Goal: Task Accomplishment & Management: Manage account settings

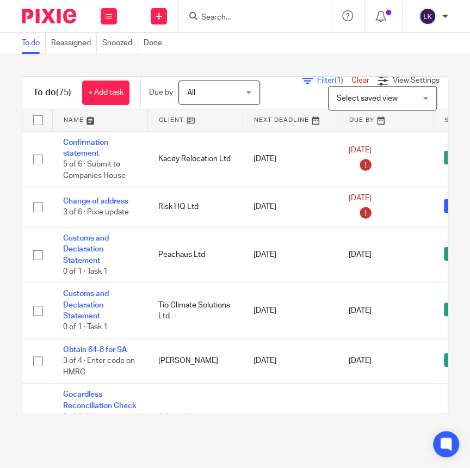
click at [256, 19] on input "Search" at bounding box center [249, 18] width 98 height 10
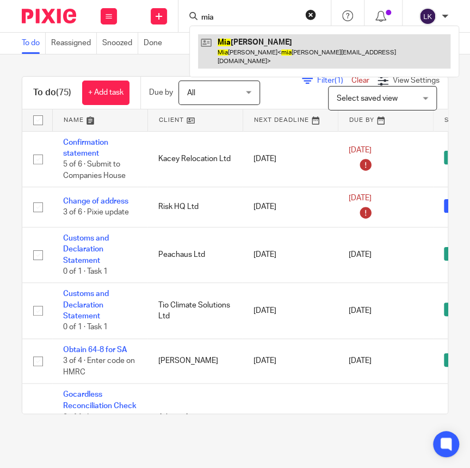
type input "mia"
click at [242, 44] on link at bounding box center [324, 51] width 253 height 34
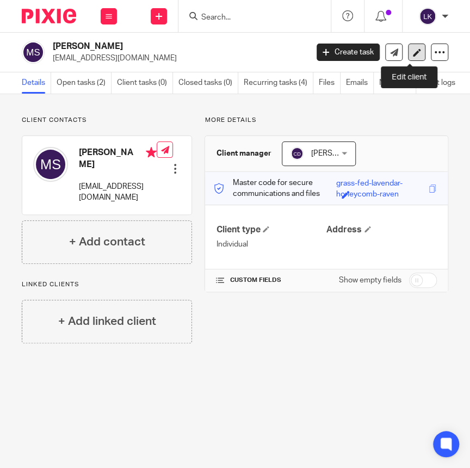
click at [415, 54] on link at bounding box center [416, 52] width 17 height 17
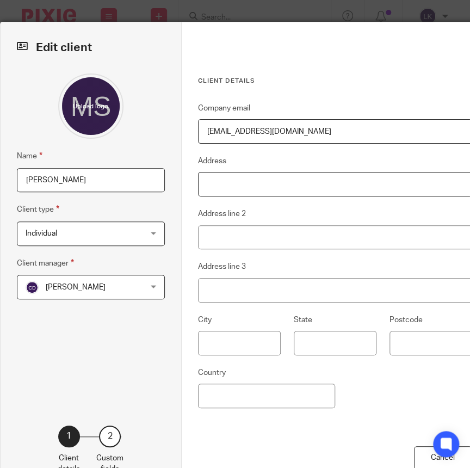
click at [275, 188] on input "Address" at bounding box center [335, 184] width 274 height 24
type input "42 Clarendon Close"
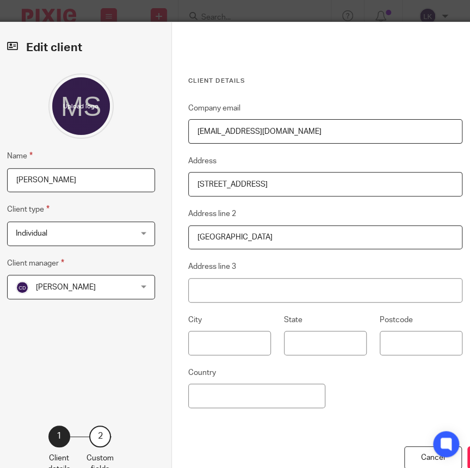
type input "Abingdon"
type input "Oxfordshire"
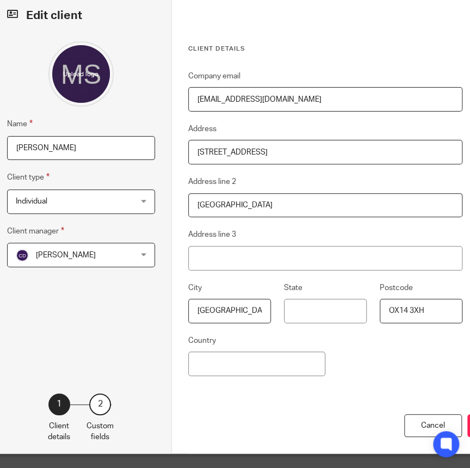
scroll to position [49, 10]
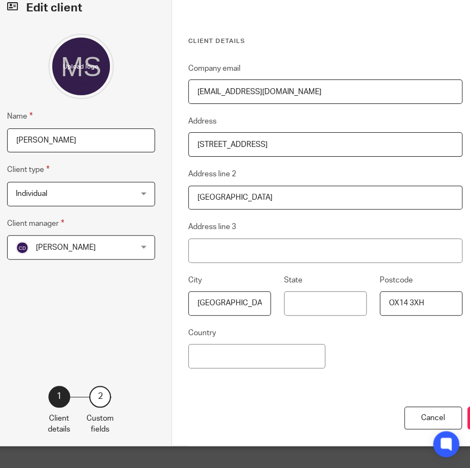
type input "OX14 3XH"
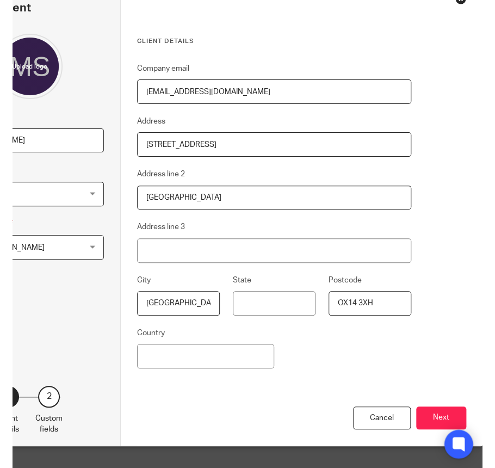
scroll to position [49, 74]
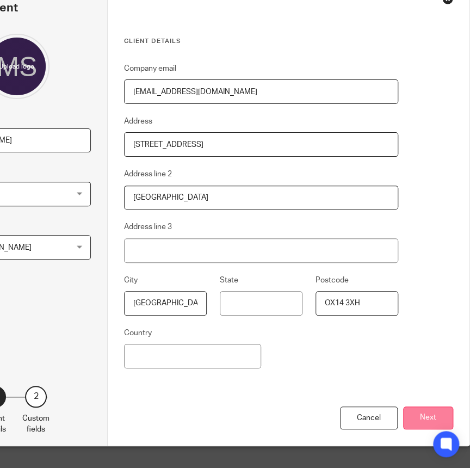
click at [437, 414] on button "Next" at bounding box center [428, 418] width 50 height 23
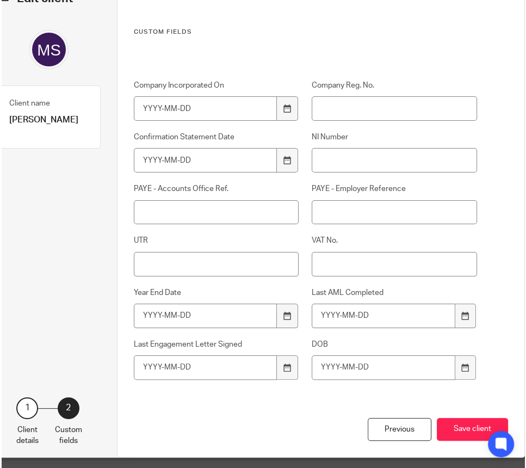
scroll to position [49, 25]
click at [327, 155] on input "NI Number" at bounding box center [395, 160] width 165 height 24
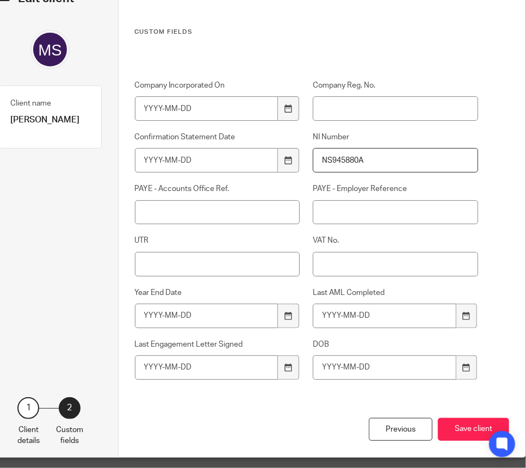
type input "NS945880A"
click at [186, 267] on input "UTR" at bounding box center [217, 264] width 165 height 24
type input "1514074446"
click at [470, 433] on button "Save client" at bounding box center [473, 429] width 71 height 23
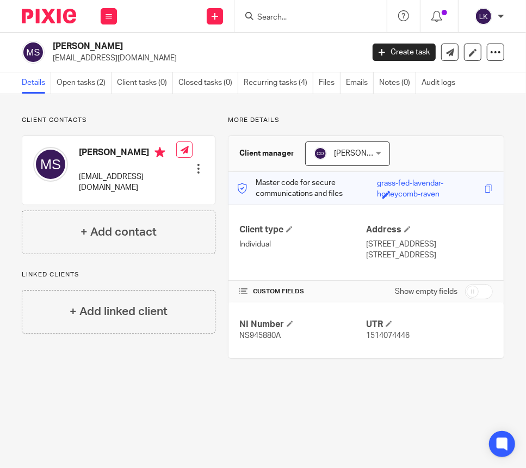
click at [194, 163] on div at bounding box center [198, 168] width 11 height 11
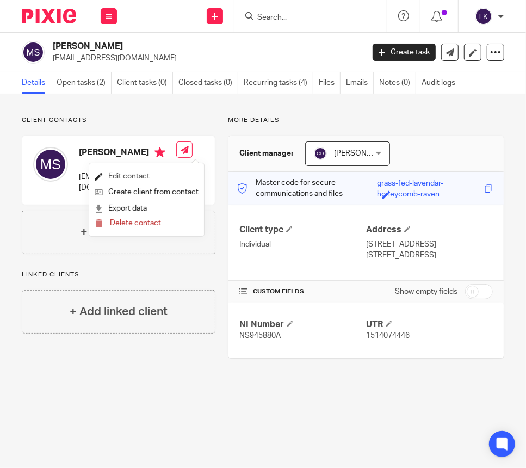
click at [140, 180] on link "Edit contact" at bounding box center [147, 177] width 104 height 16
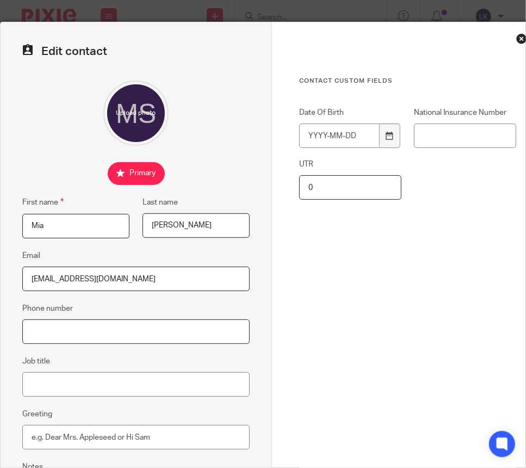
click at [122, 325] on input "Phone number" at bounding box center [136, 331] width 228 height 24
click at [72, 324] on input "Phone number" at bounding box center [136, 331] width 228 height 24
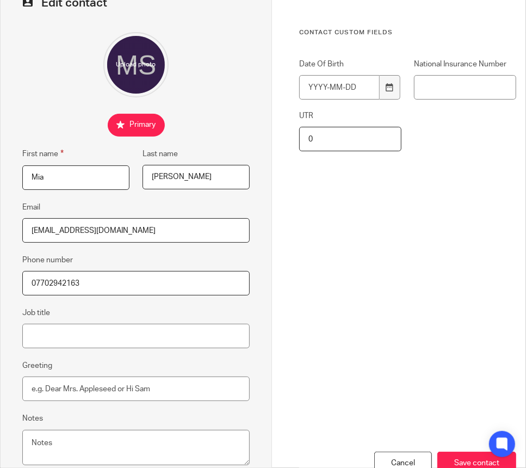
scroll to position [114, 0]
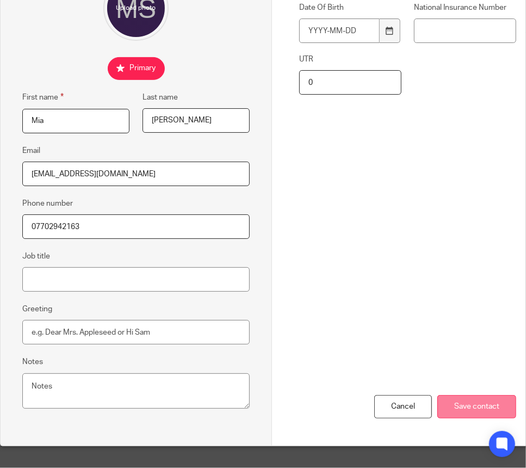
type input "07702942163"
click at [467, 395] on input "Save contact" at bounding box center [477, 406] width 79 height 23
click at [482, 401] on input "Save contact" at bounding box center [477, 406] width 79 height 23
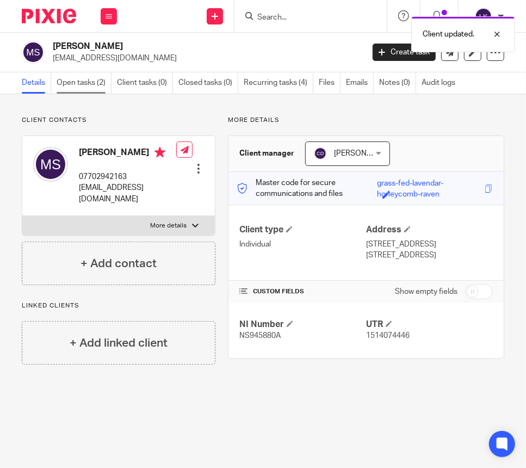
click at [72, 86] on link "Open tasks (2)" at bounding box center [84, 82] width 55 height 21
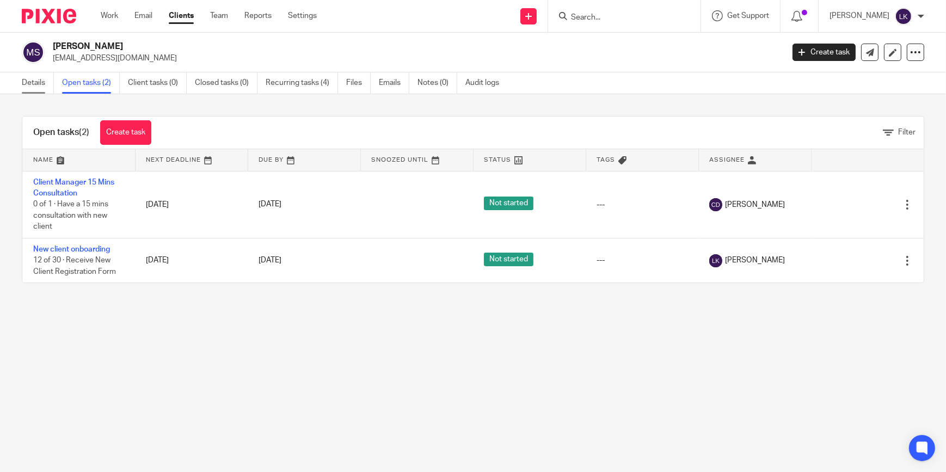
click at [29, 83] on link "Details" at bounding box center [38, 82] width 32 height 21
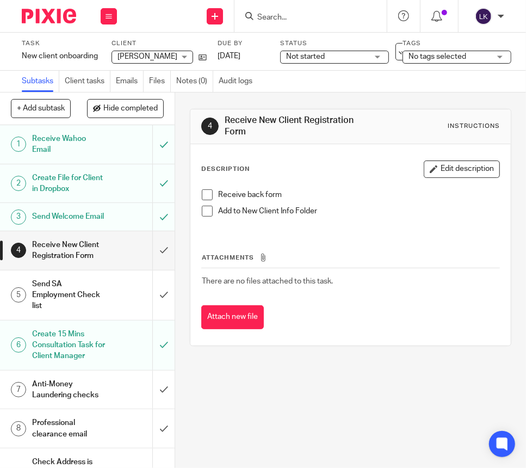
click at [205, 198] on span at bounding box center [207, 194] width 11 height 11
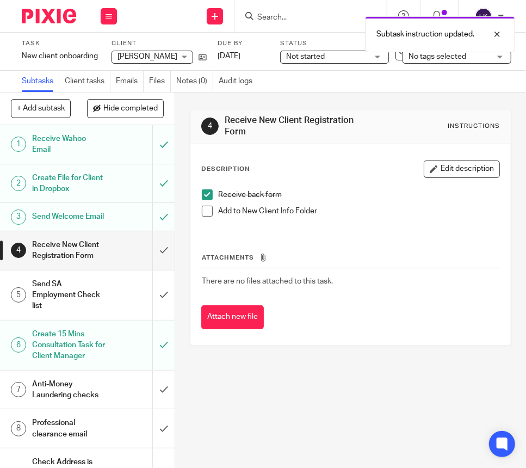
click at [207, 212] on span at bounding box center [207, 211] width 11 height 11
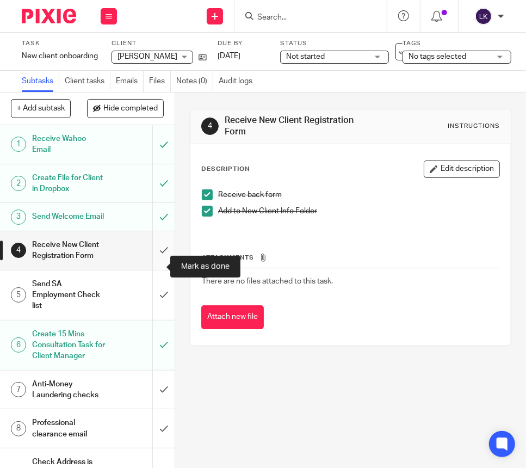
click at [157, 263] on input "submit" at bounding box center [87, 250] width 175 height 39
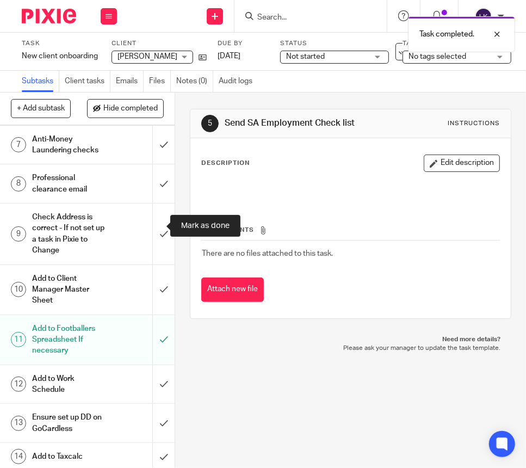
scroll to position [247, 0]
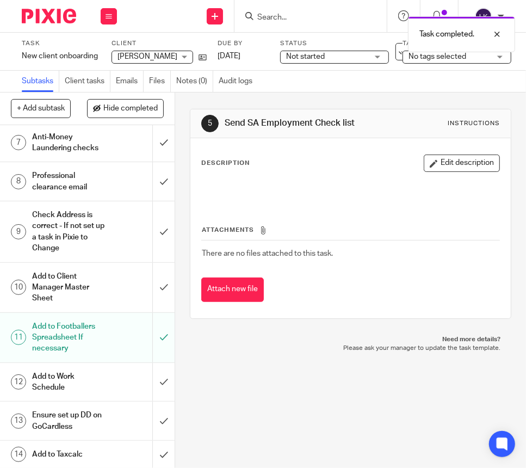
click at [124, 195] on div "Professional clearance email" at bounding box center [87, 182] width 110 height 28
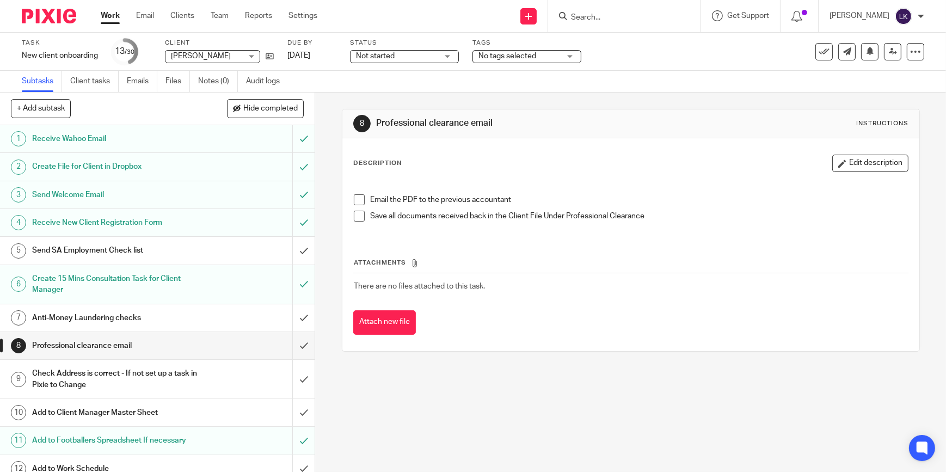
click at [115, 347] on h1 "Professional clearance email" at bounding box center [115, 345] width 167 height 16
click at [355, 200] on span at bounding box center [359, 199] width 11 height 11
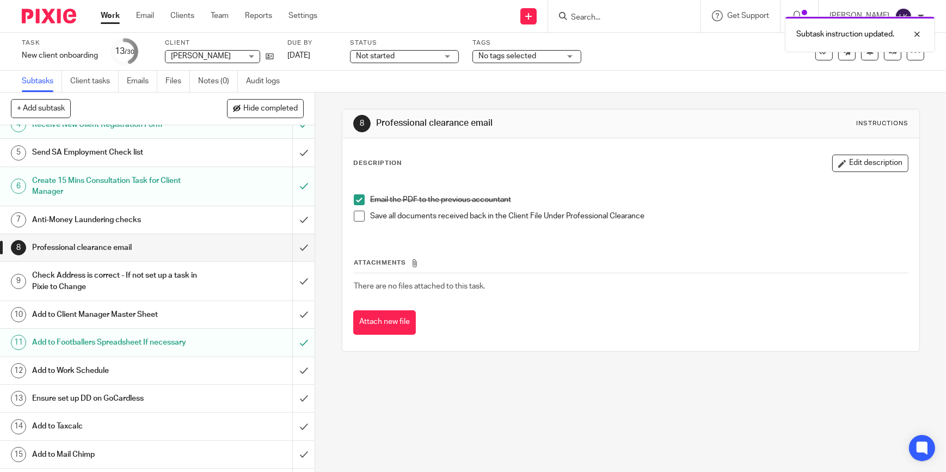
scroll to position [99, 0]
click at [296, 276] on input "submit" at bounding box center [157, 280] width 315 height 39
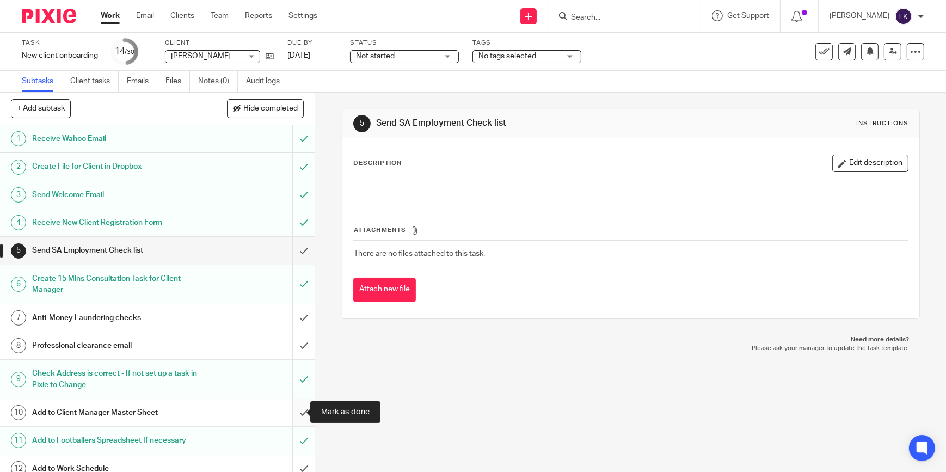
click at [294, 410] on input "submit" at bounding box center [157, 412] width 315 height 27
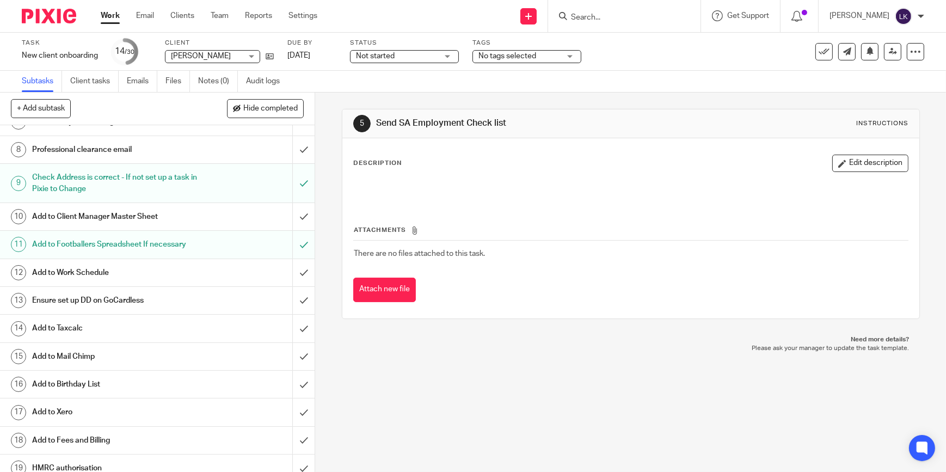
scroll to position [198, 0]
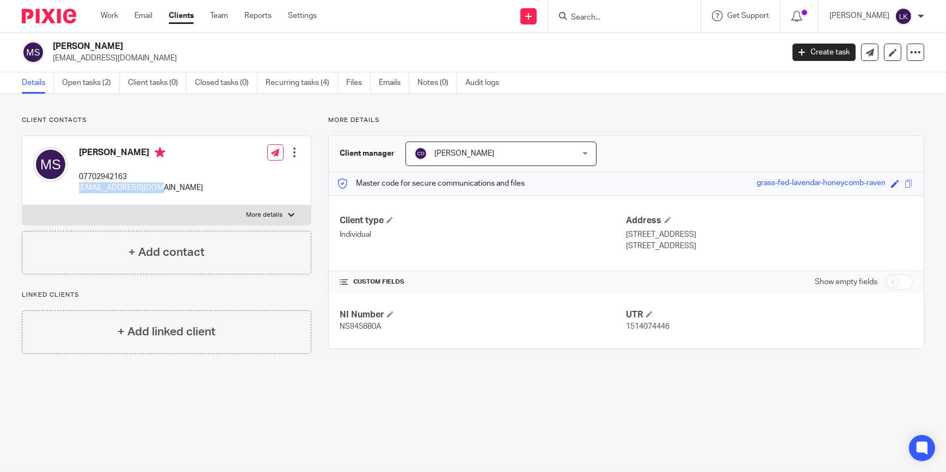
drag, startPoint x: 155, startPoint y: 189, endPoint x: 78, endPoint y: 192, distance: 76.8
click at [78, 192] on div "Mia Sarosi 07702942163 miasarosi@gmail.com Edit contact Create client from cont…" at bounding box center [166, 170] width 288 height 69
copy p "miasarosi@gmail.com"
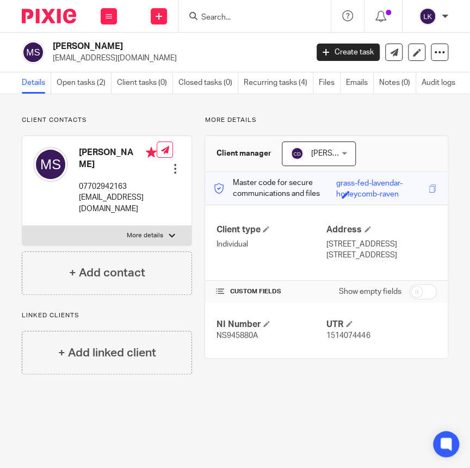
click at [361, 370] on div "Client contacts Mia Sarosi 07702942163 miasarosi@gmail.com Edit contact Create …" at bounding box center [235, 245] width 470 height 302
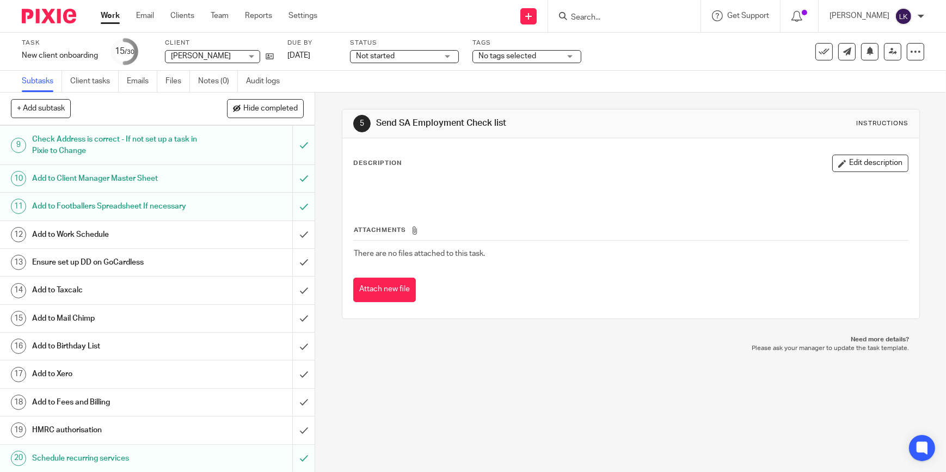
scroll to position [247, 0]
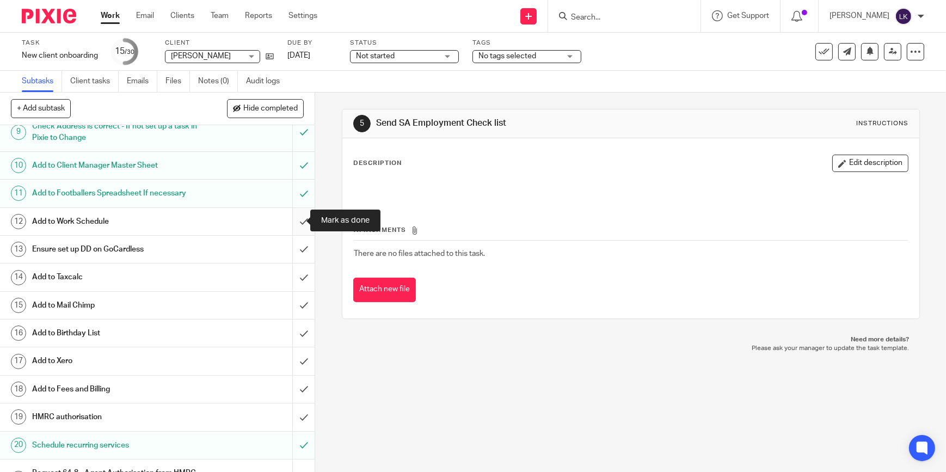
click at [298, 222] on input "submit" at bounding box center [157, 221] width 315 height 27
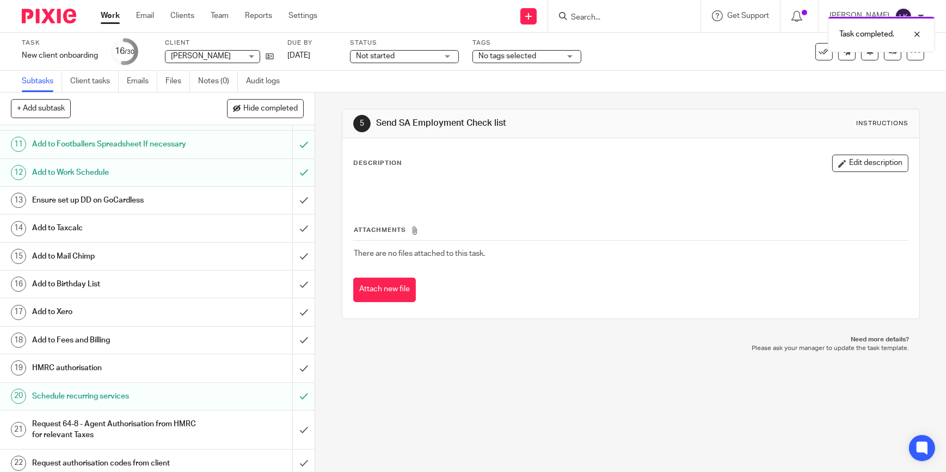
scroll to position [297, 0]
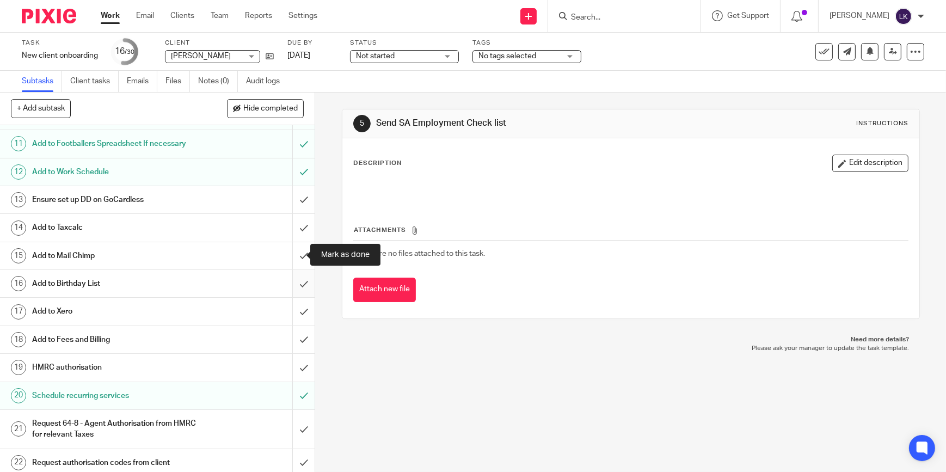
drag, startPoint x: 295, startPoint y: 257, endPoint x: 296, endPoint y: 273, distance: 15.2
click at [295, 257] on input "submit" at bounding box center [157, 255] width 315 height 27
click at [296, 278] on input "submit" at bounding box center [157, 283] width 315 height 27
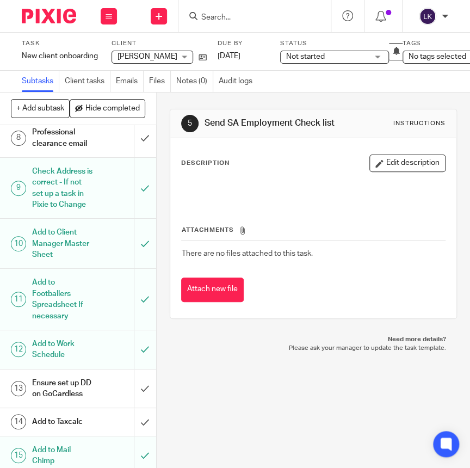
scroll to position [606, 0]
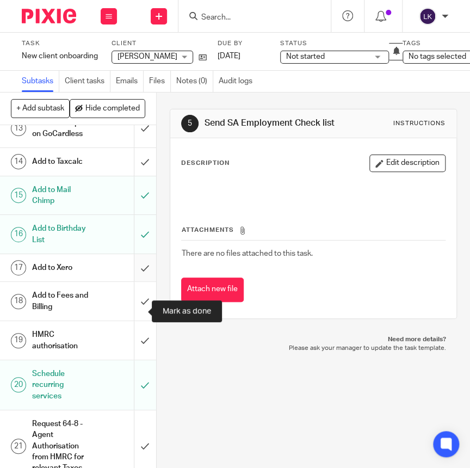
click at [133, 281] on input "submit" at bounding box center [78, 267] width 156 height 27
